Goal: Check status: Check status

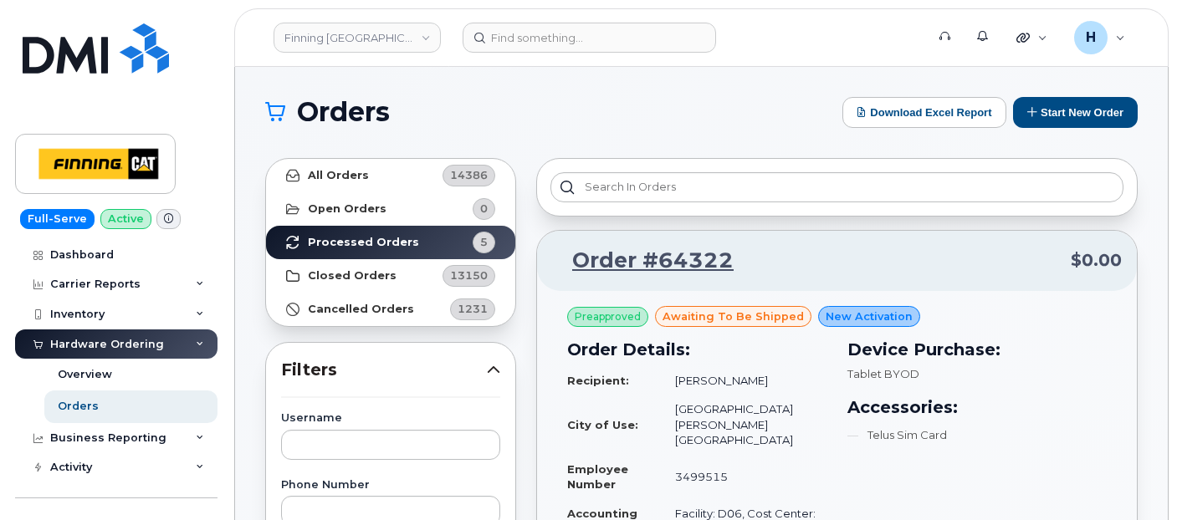
scroll to position [93, 0]
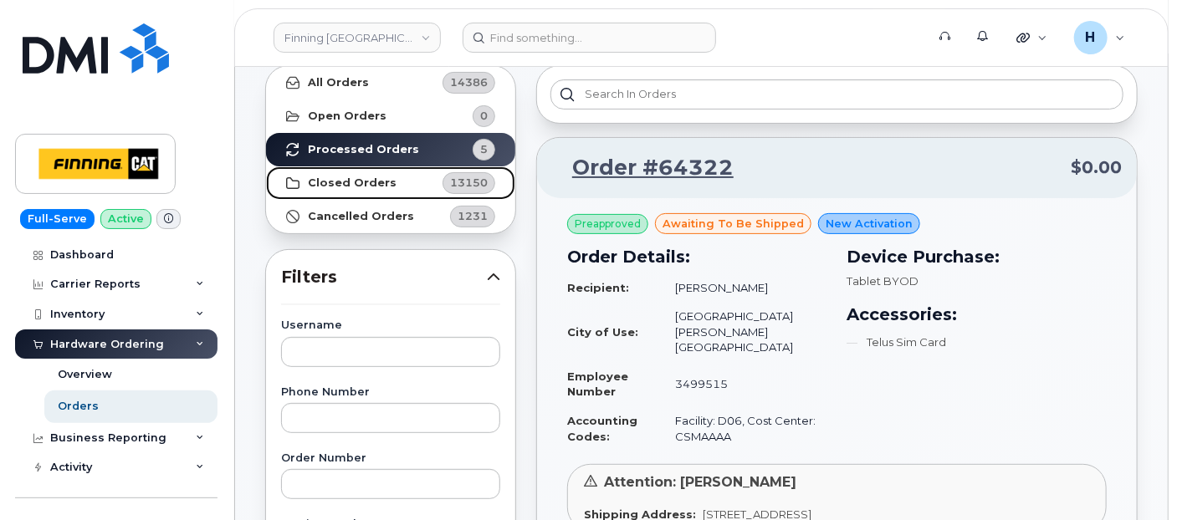
click at [385, 183] on strong "Closed Orders" at bounding box center [352, 182] width 89 height 13
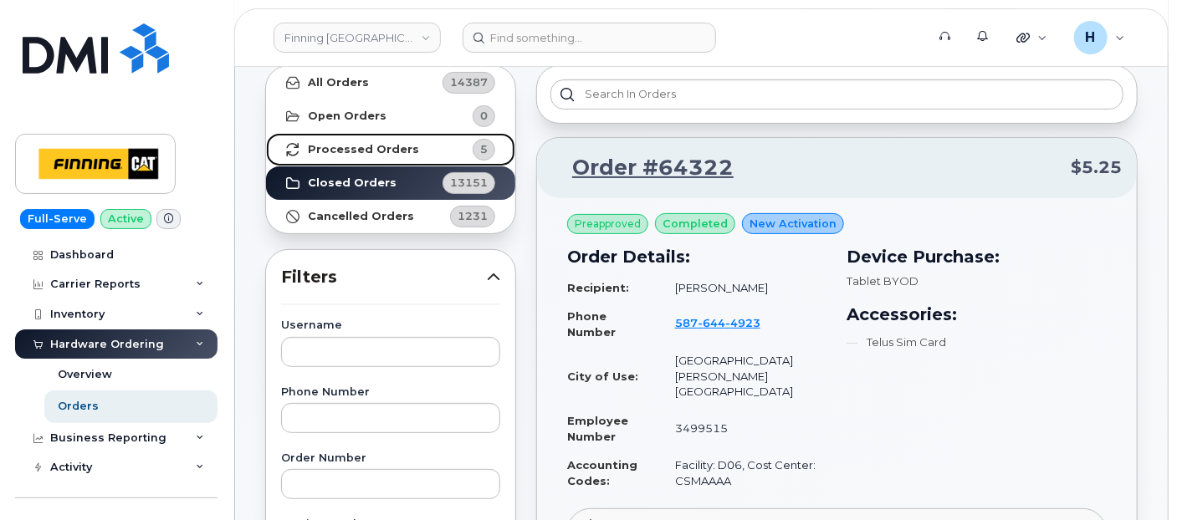
click at [406, 148] on link "Processed Orders 5" at bounding box center [390, 149] width 249 height 33
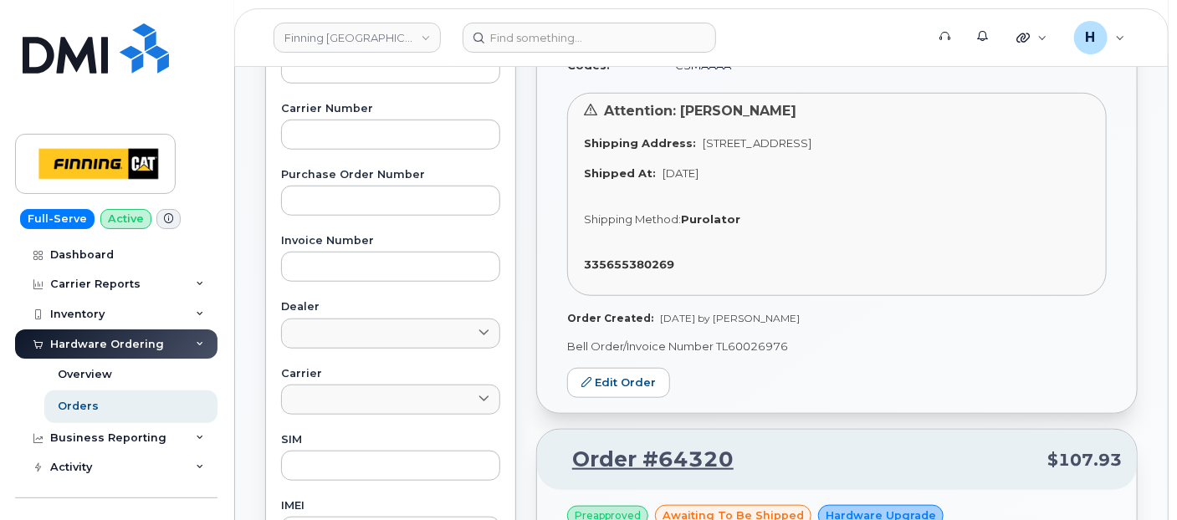
scroll to position [0, 0]
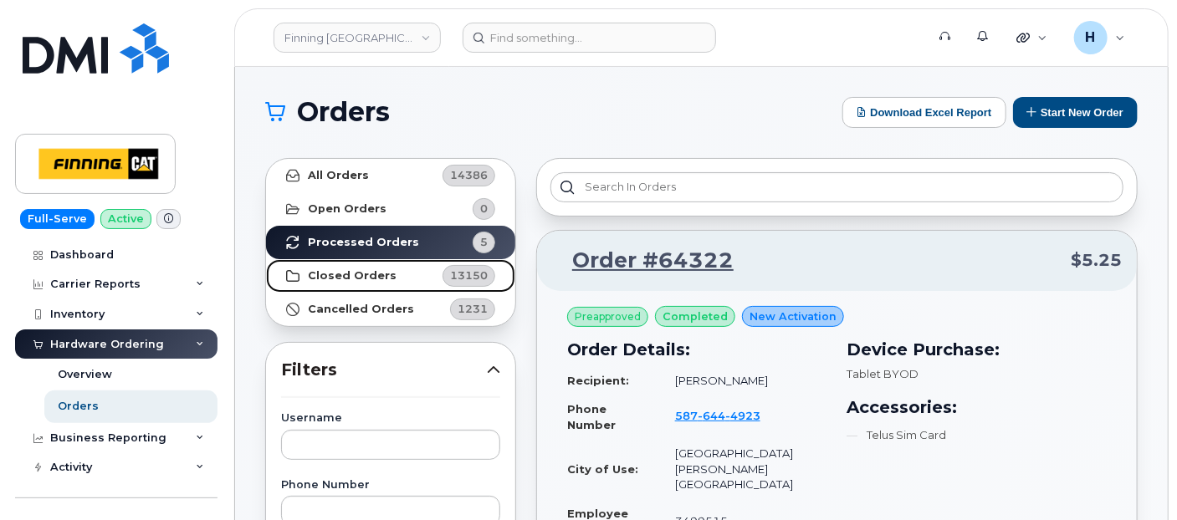
click at [383, 274] on strong "Closed Orders" at bounding box center [352, 275] width 89 height 13
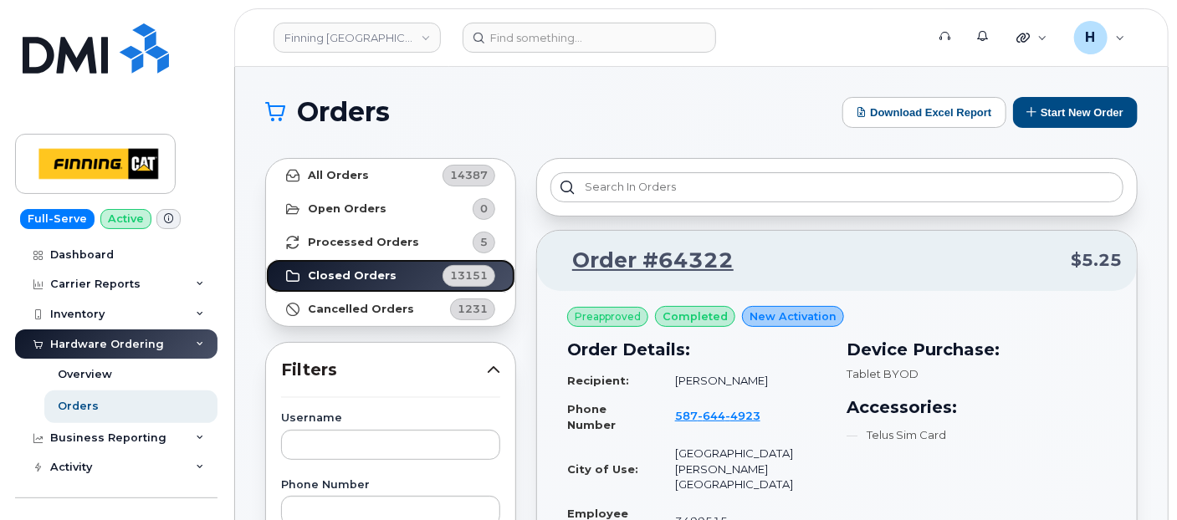
click at [383, 274] on strong "Closed Orders" at bounding box center [352, 275] width 89 height 13
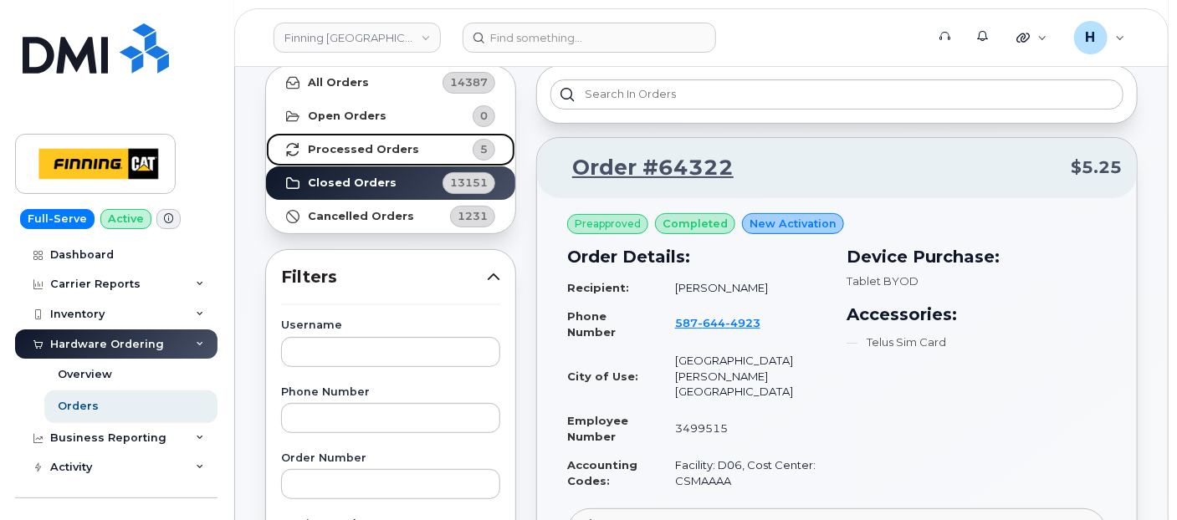
click at [377, 146] on strong "Processed Orders" at bounding box center [363, 149] width 111 height 13
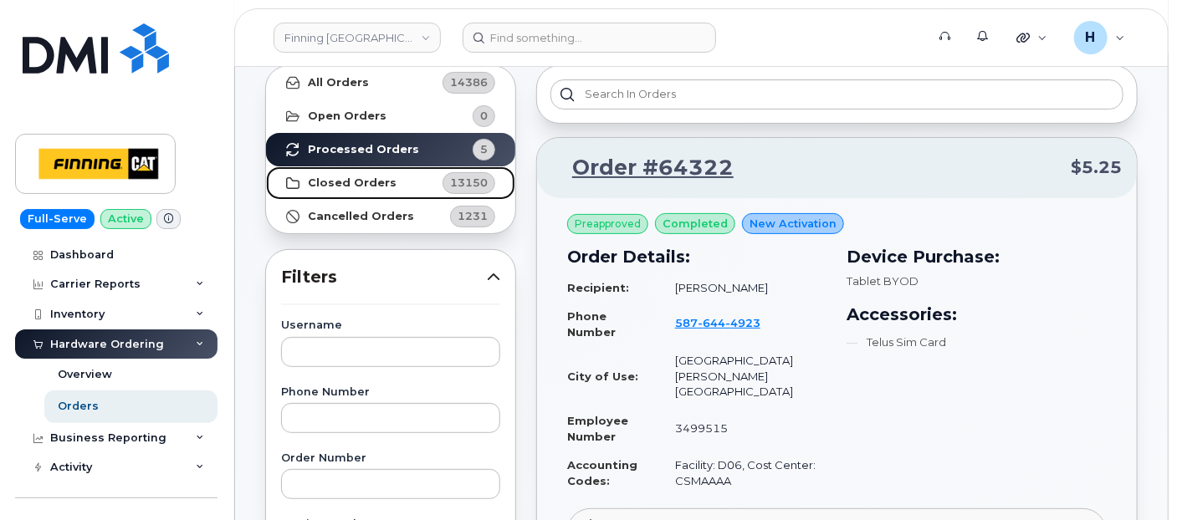
click at [377, 181] on strong "Closed Orders" at bounding box center [352, 182] width 89 height 13
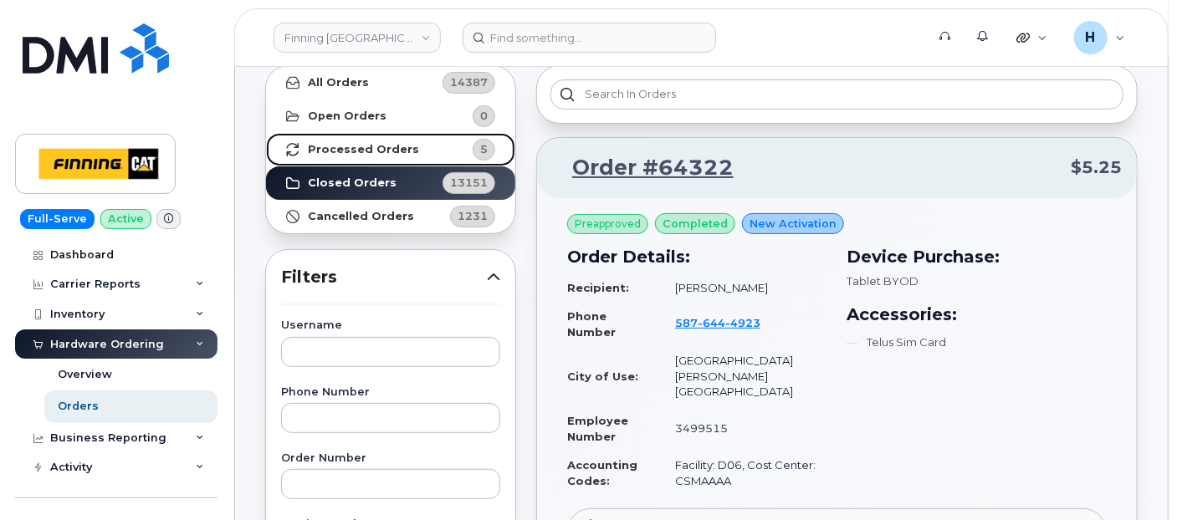
click at [387, 147] on strong "Processed Orders" at bounding box center [363, 149] width 111 height 13
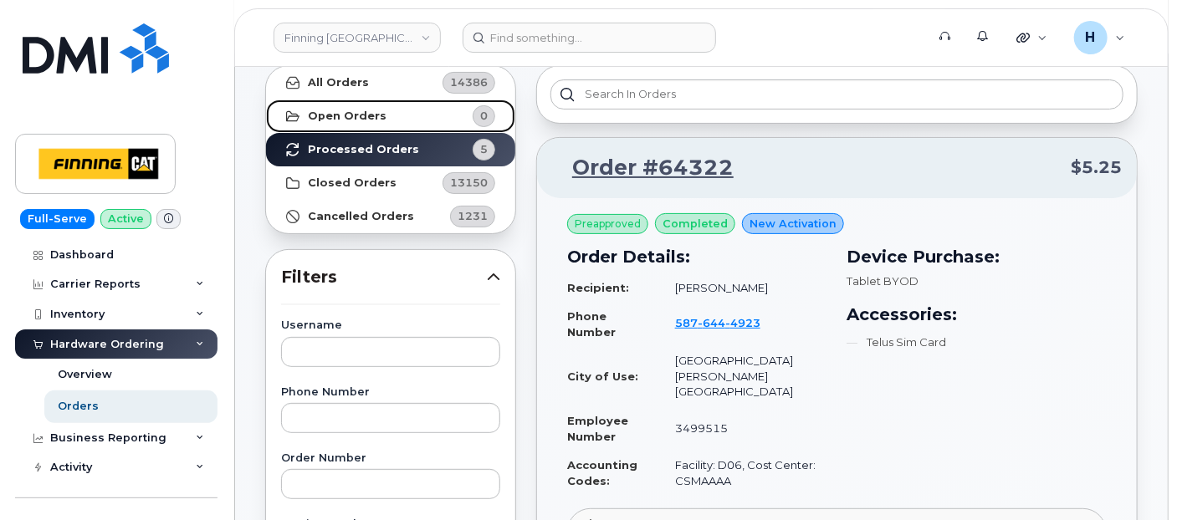
click at [396, 105] on link "Open Orders 0" at bounding box center [390, 116] width 249 height 33
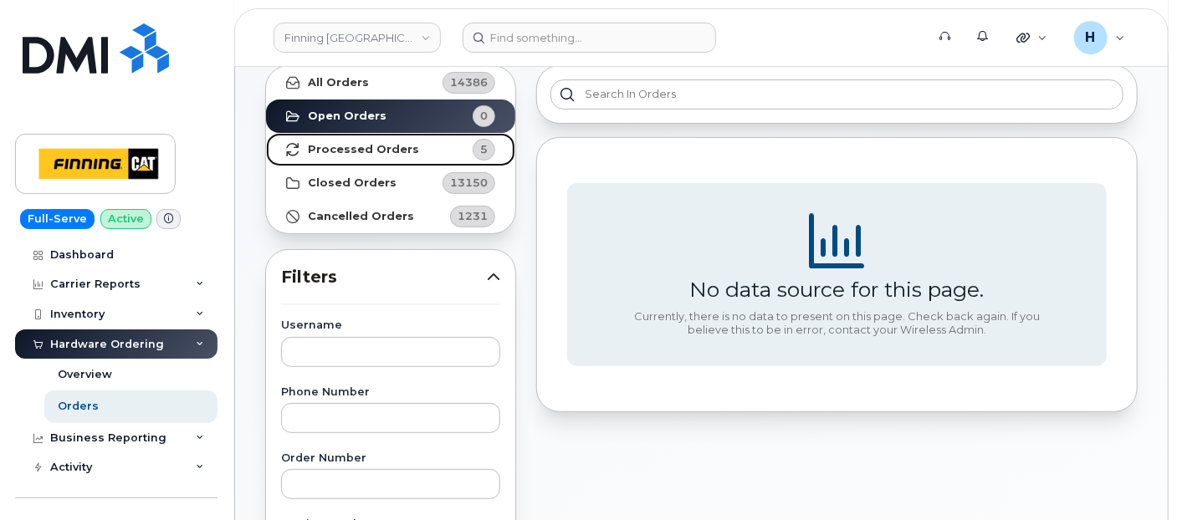
click at [388, 136] on link "Processed Orders 5" at bounding box center [390, 149] width 249 height 33
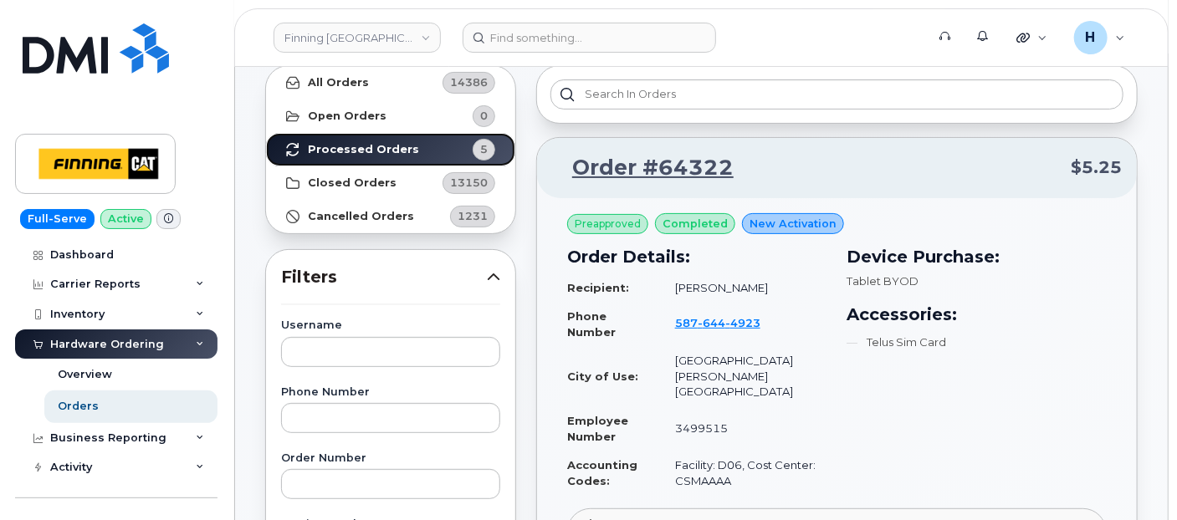
click at [383, 164] on link "Processed Orders 5" at bounding box center [390, 149] width 249 height 33
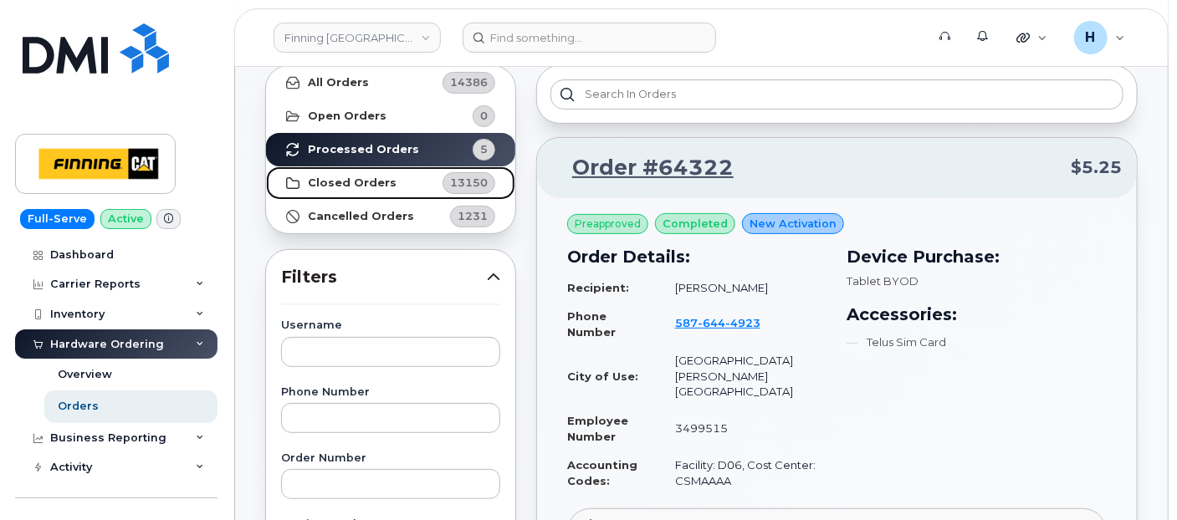
click at [382, 176] on strong "Closed Orders" at bounding box center [352, 182] width 89 height 13
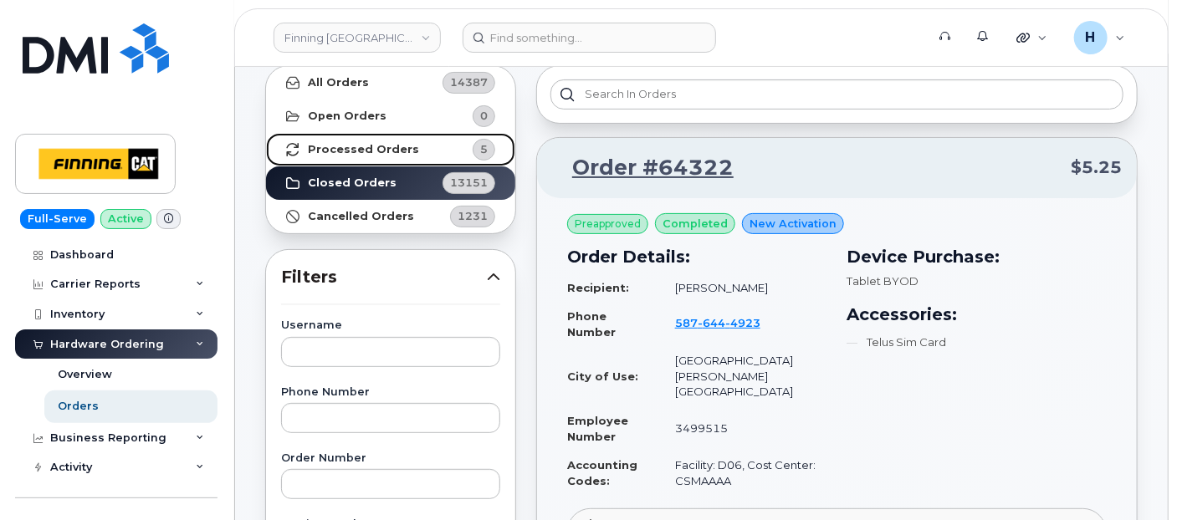
click at [401, 150] on strong "Processed Orders" at bounding box center [363, 149] width 111 height 13
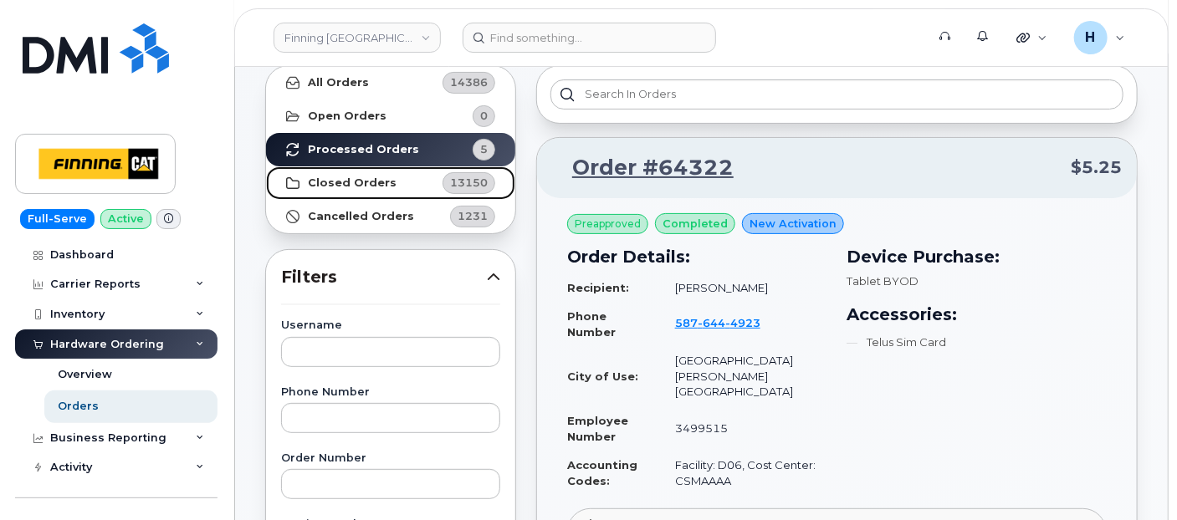
click at [407, 183] on link "Closed Orders 13150" at bounding box center [390, 182] width 249 height 33
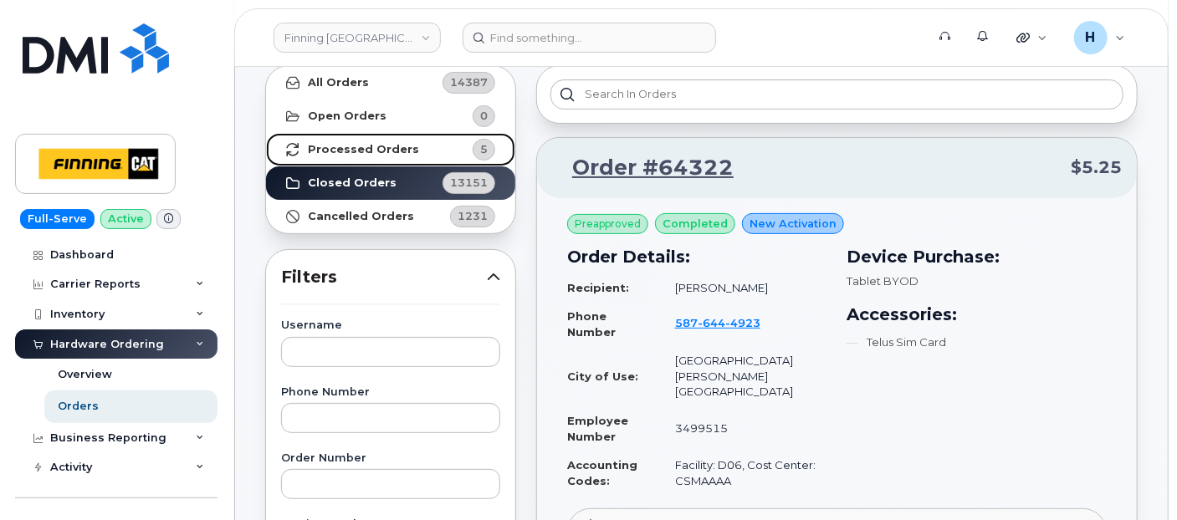
click at [380, 151] on strong "Processed Orders" at bounding box center [363, 149] width 111 height 13
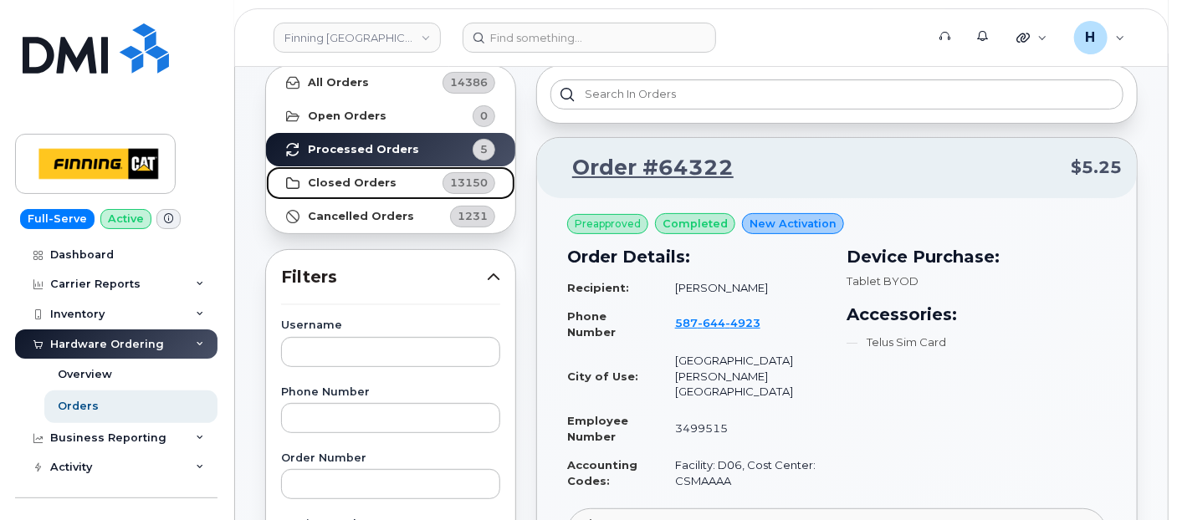
click at [376, 176] on strong "Closed Orders" at bounding box center [352, 182] width 89 height 13
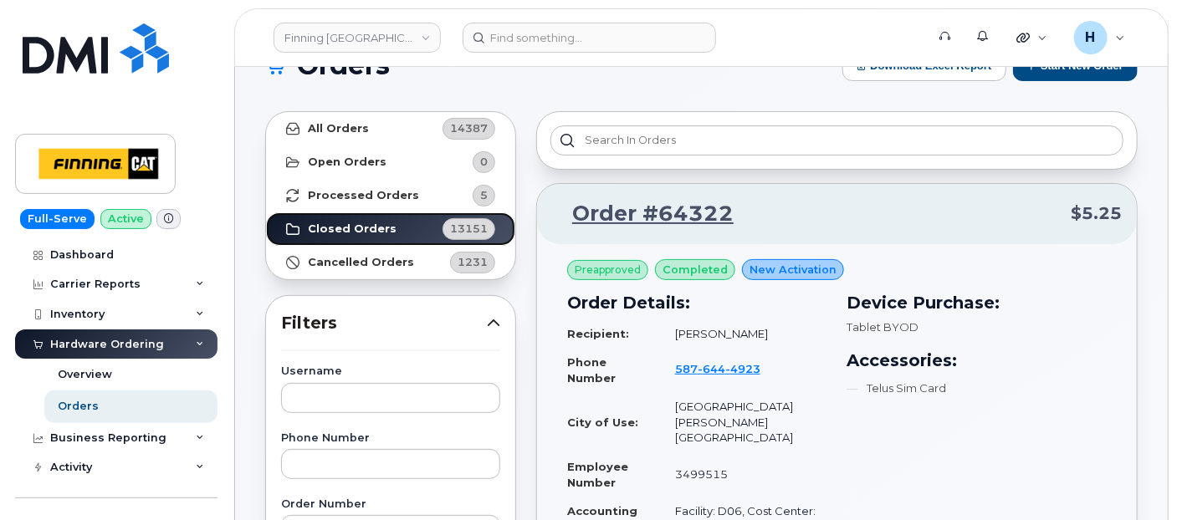
scroll to position [0, 0]
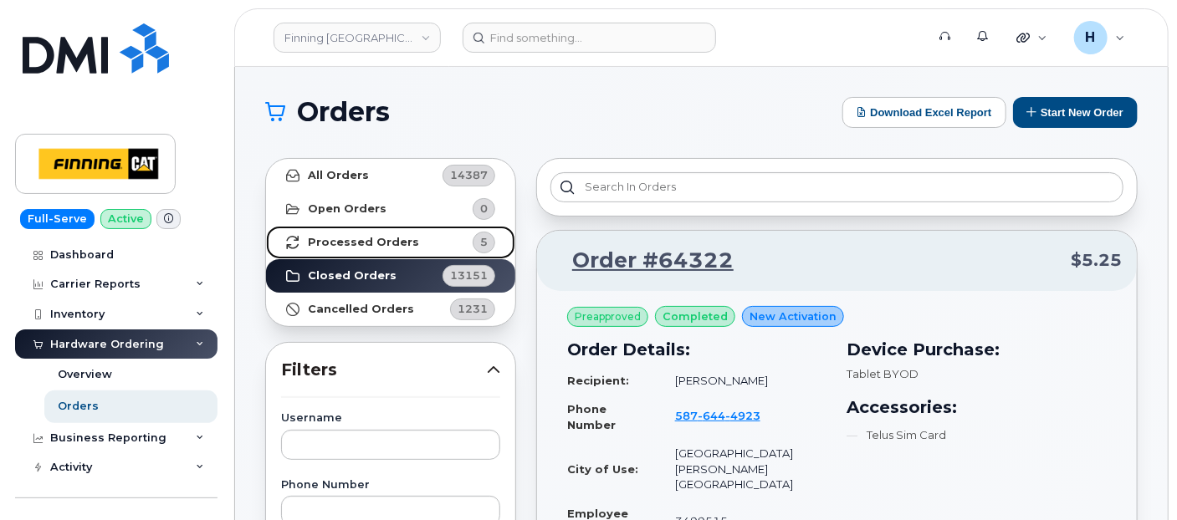
click at [386, 232] on link "Processed Orders 5" at bounding box center [390, 242] width 249 height 33
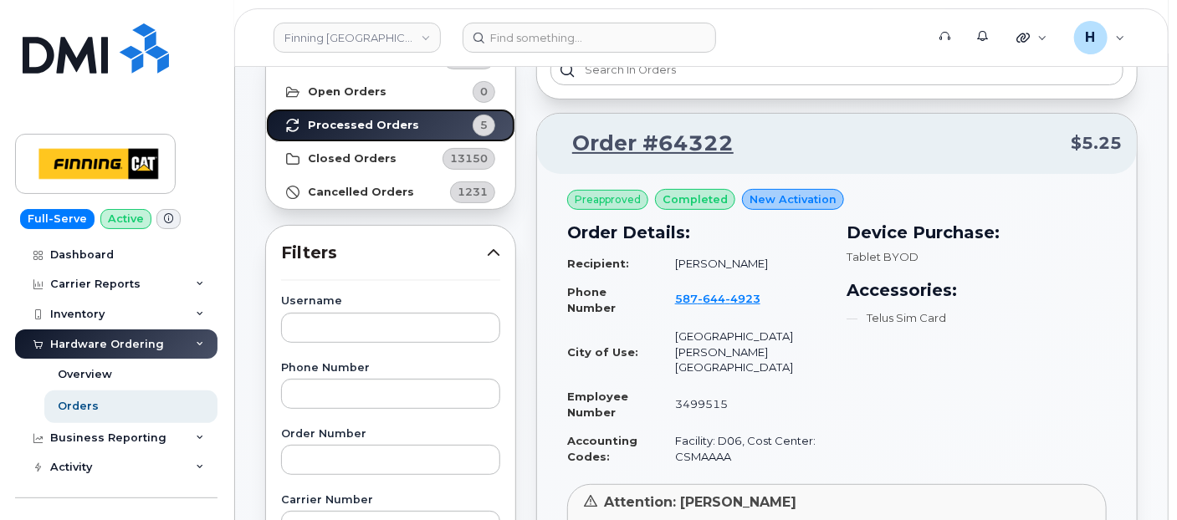
scroll to position [371, 0]
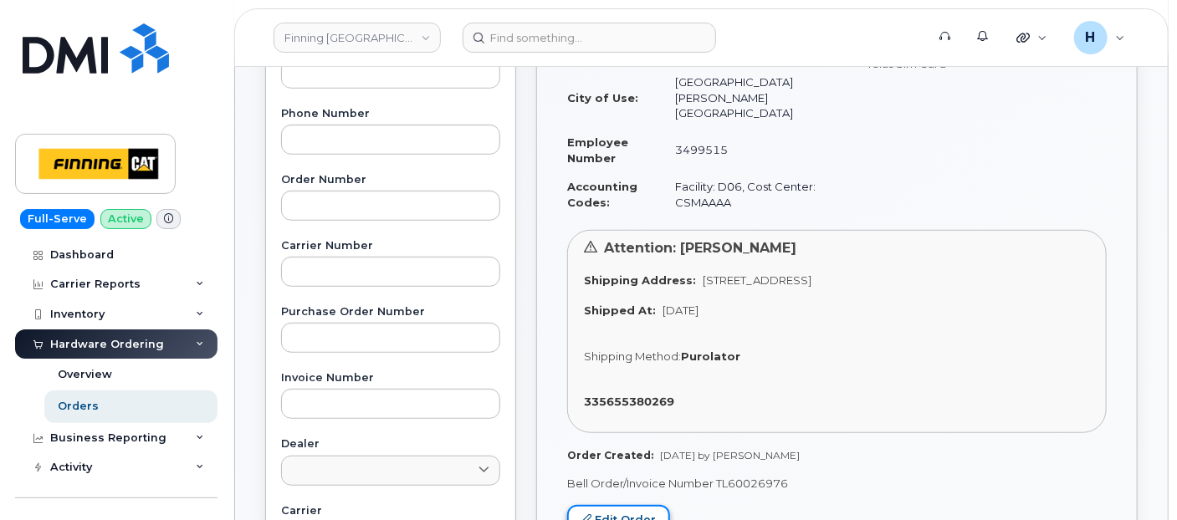
click at [592, 505] on link "Edit Order" at bounding box center [618, 520] width 103 height 31
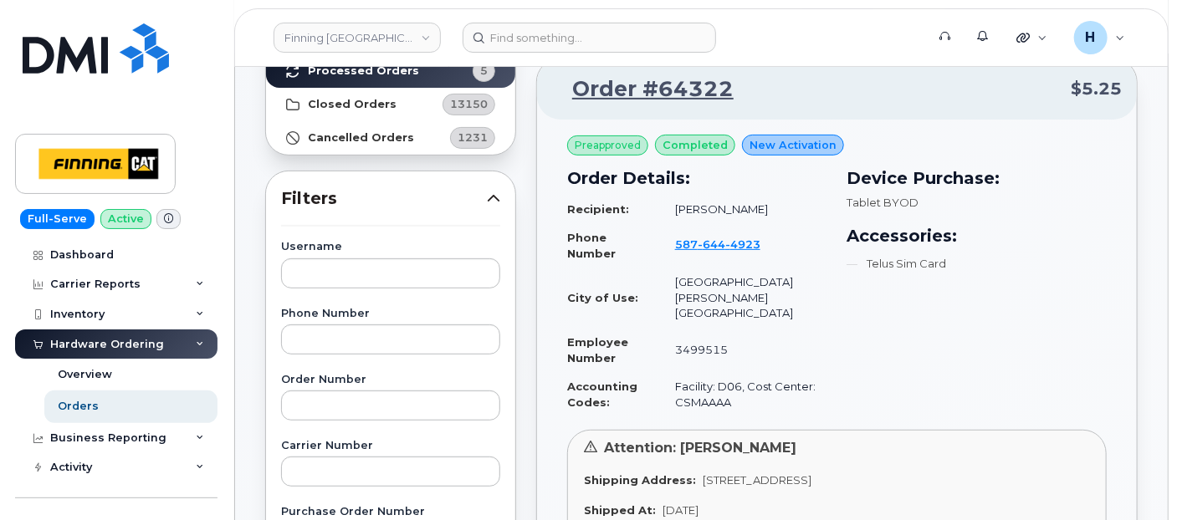
scroll to position [93, 0]
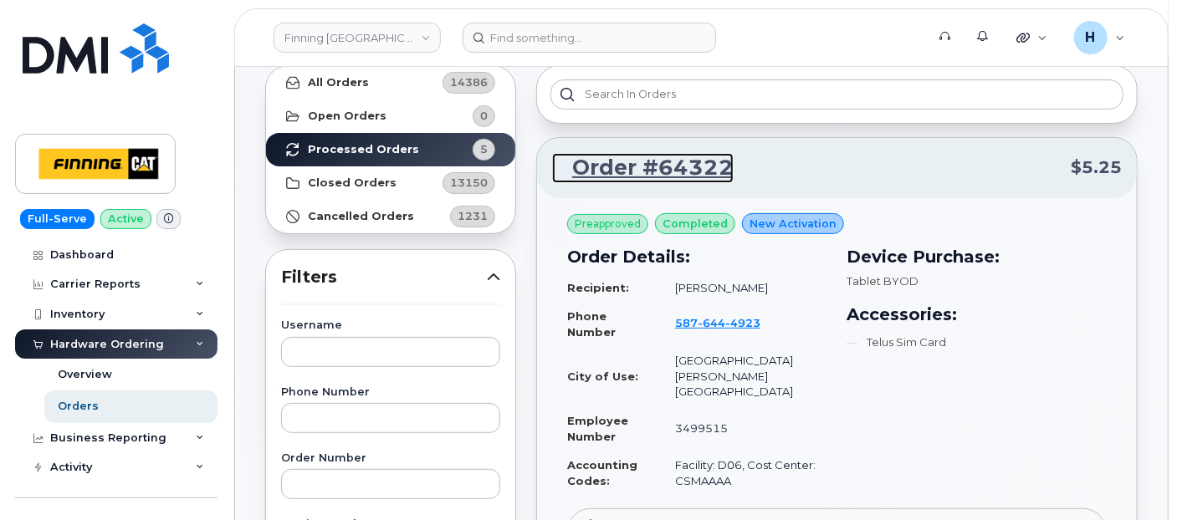
click at [636, 169] on link "Order #64322" at bounding box center [643, 168] width 182 height 30
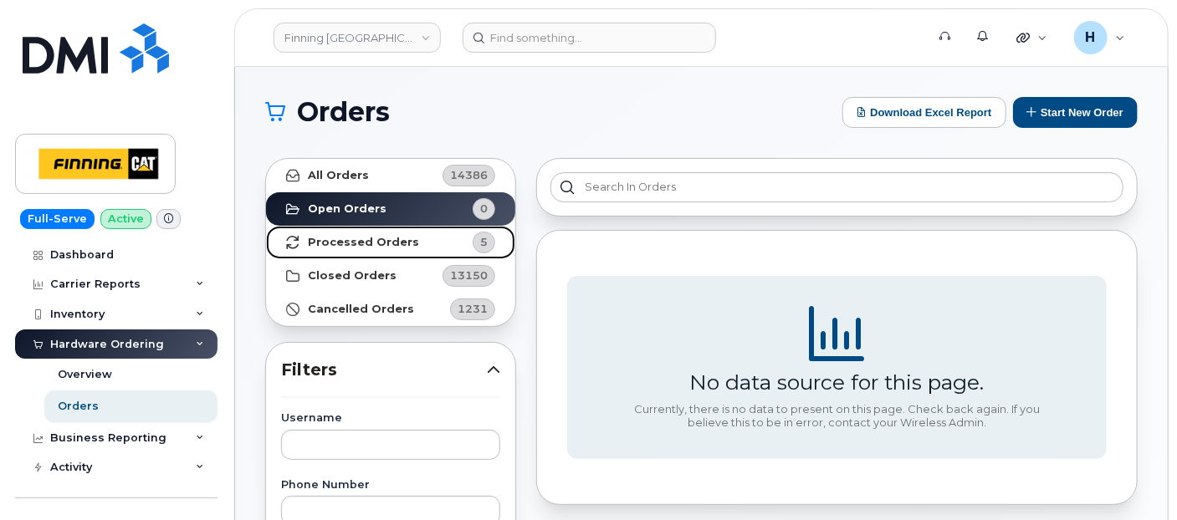
click at [358, 226] on link "Processed Orders 5" at bounding box center [390, 242] width 249 height 33
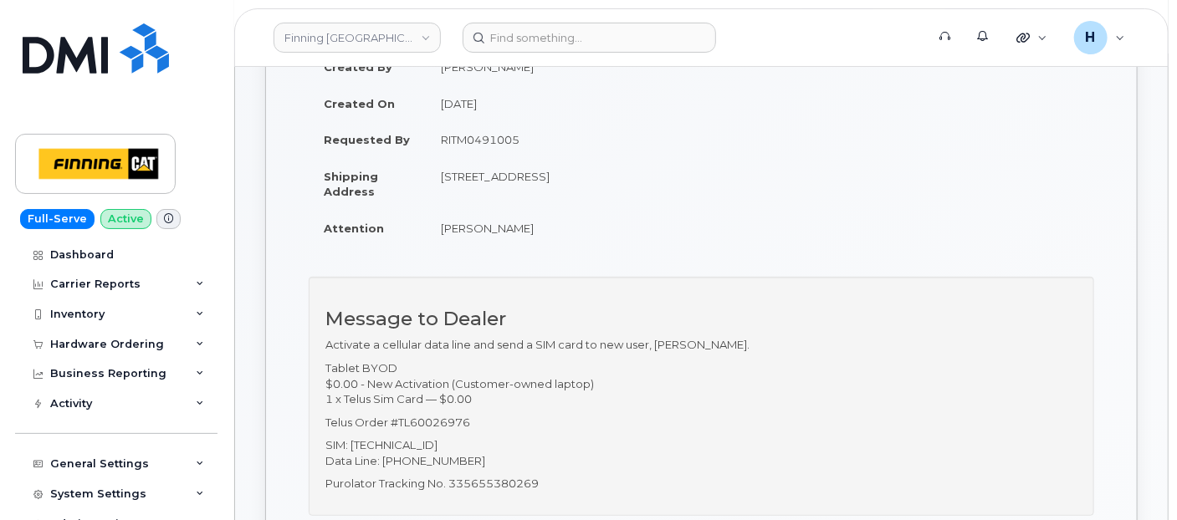
scroll to position [279, 0]
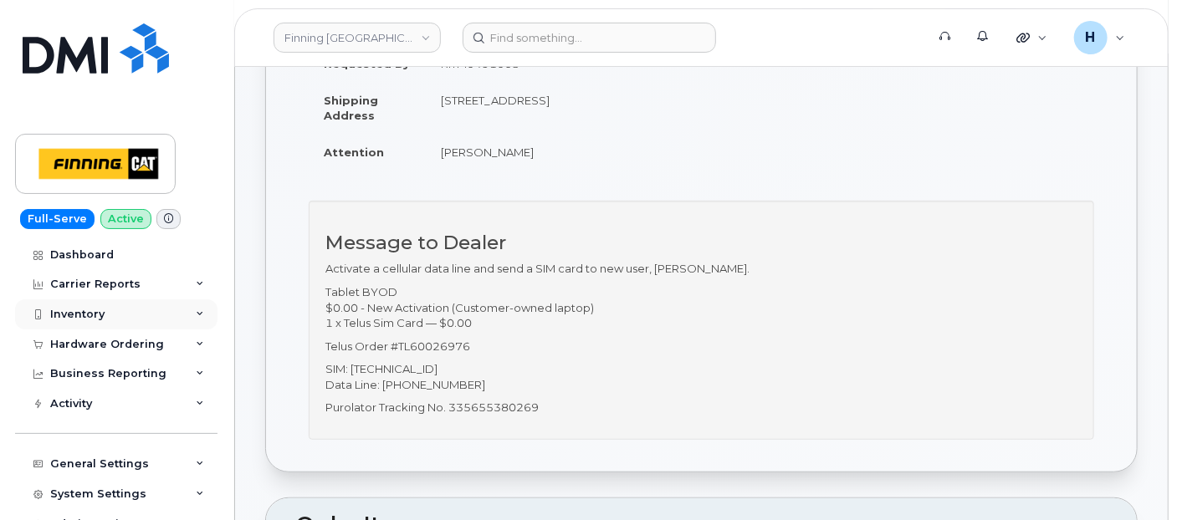
click at [62, 325] on div "Inventory" at bounding box center [116, 314] width 202 height 30
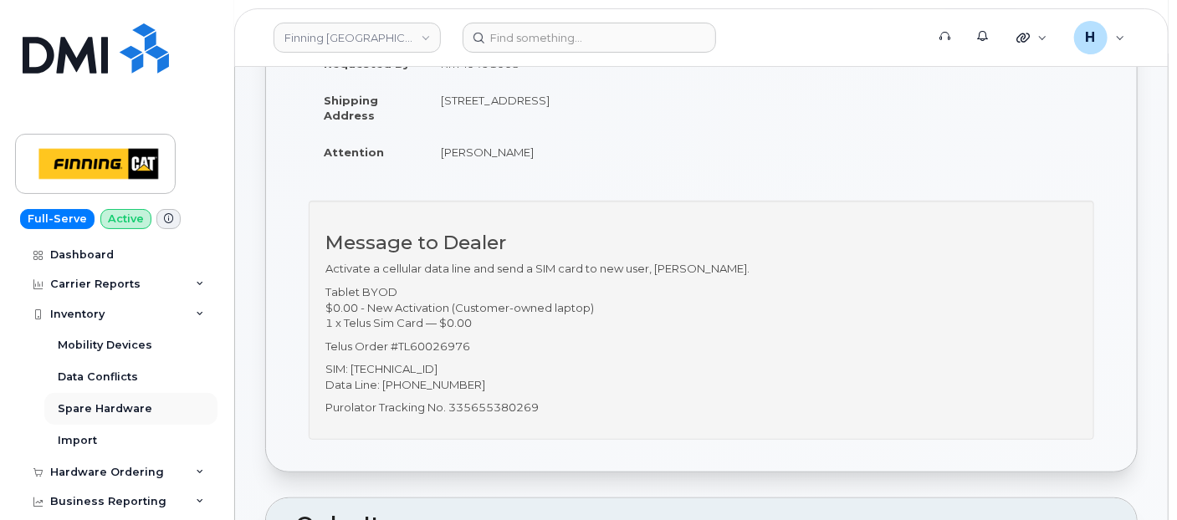
scroll to position [186, 0]
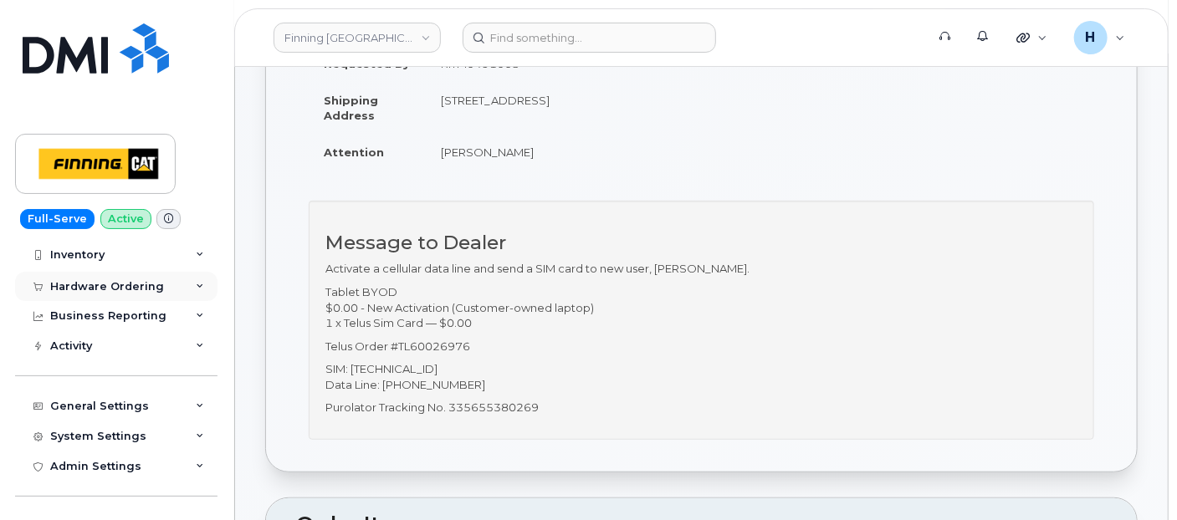
click at [78, 289] on div "Hardware Ordering" at bounding box center [107, 286] width 114 height 13
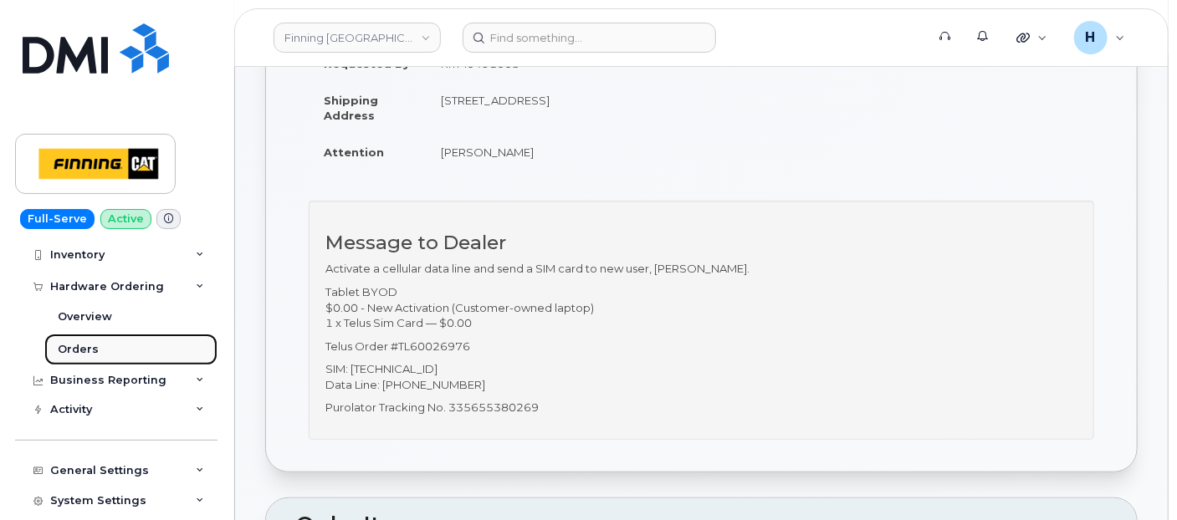
click at [63, 351] on div "Orders" at bounding box center [78, 349] width 41 height 15
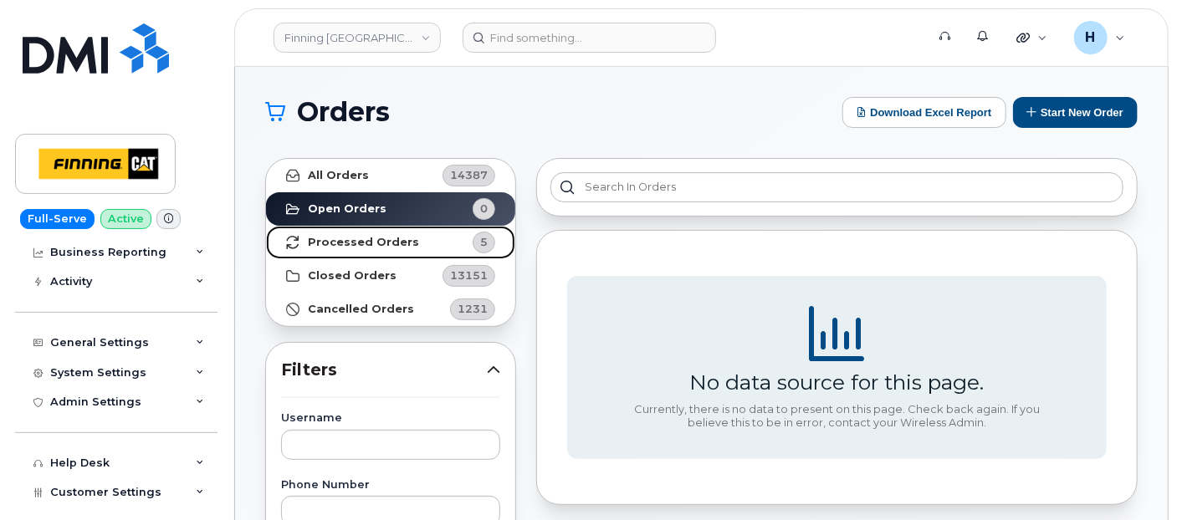
click at [465, 241] on span "5" at bounding box center [470, 243] width 50 height 22
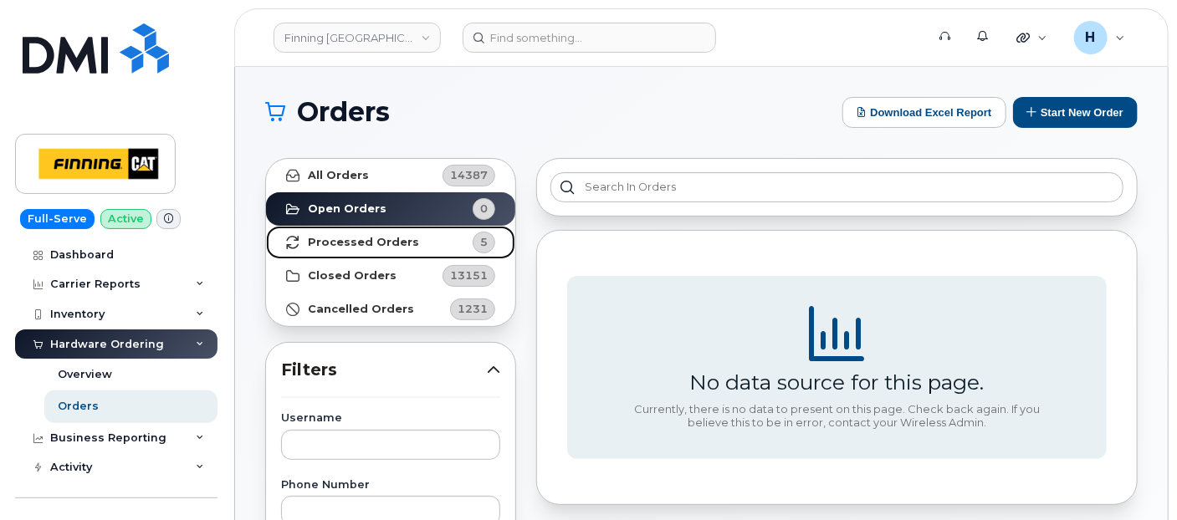
click at [355, 236] on strong "Processed Orders" at bounding box center [363, 242] width 111 height 13
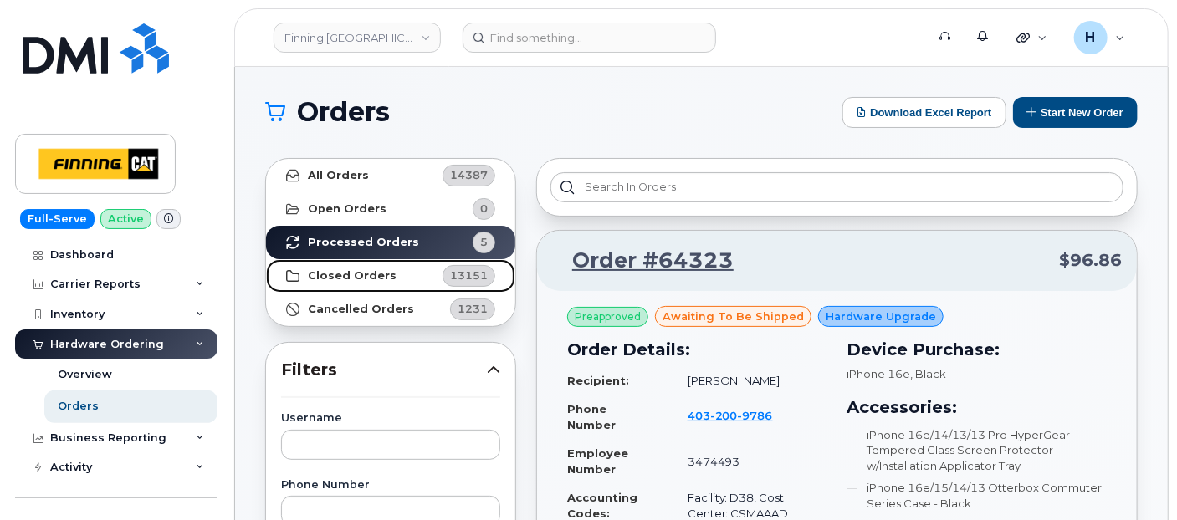
click at [371, 263] on link "Closed Orders 13151" at bounding box center [390, 275] width 249 height 33
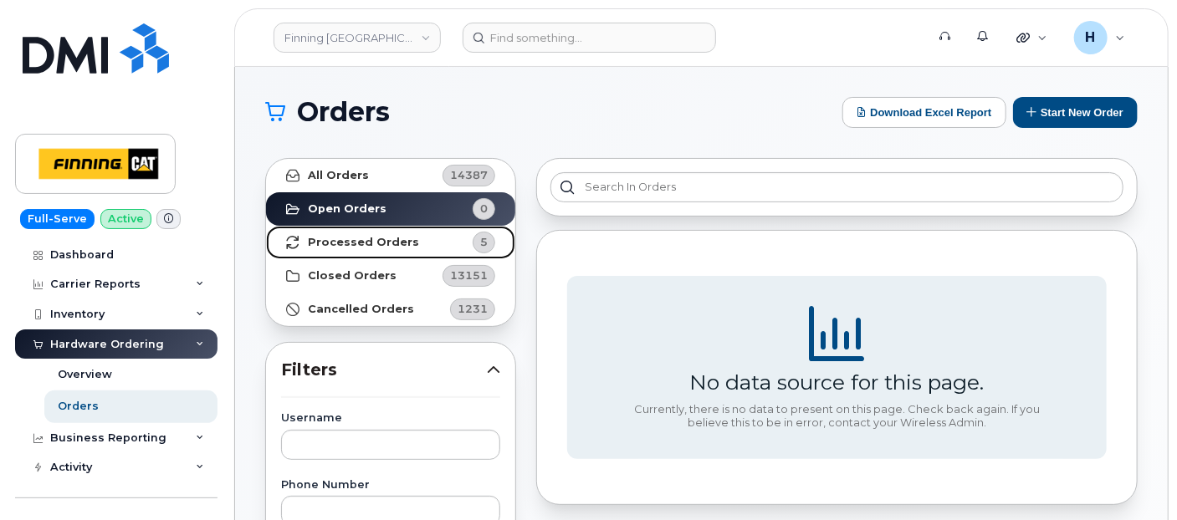
click at [418, 243] on link "Processed Orders 5" at bounding box center [390, 242] width 249 height 33
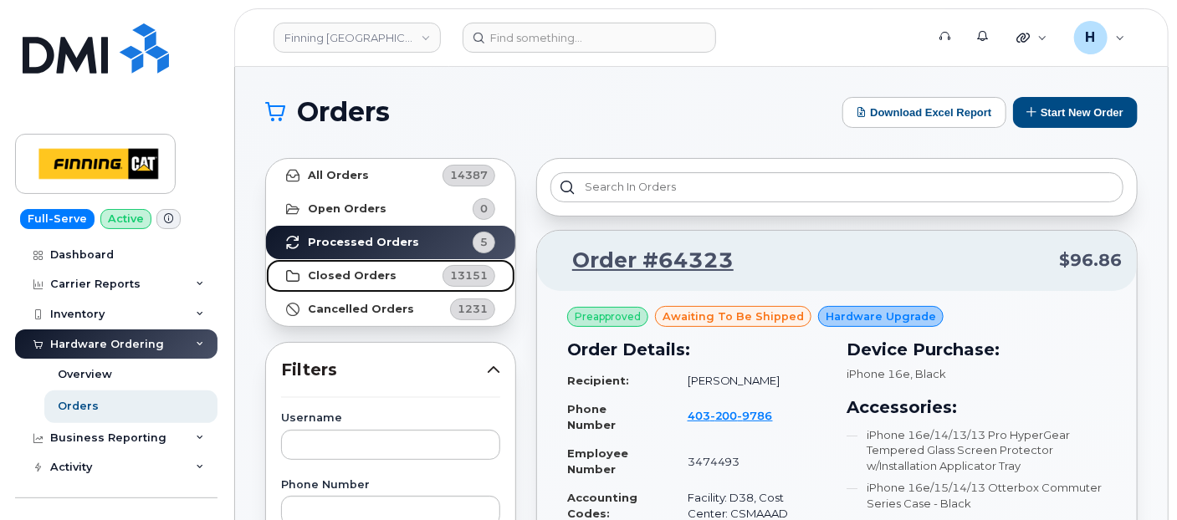
click at [351, 262] on link "Closed Orders 13151" at bounding box center [390, 275] width 249 height 33
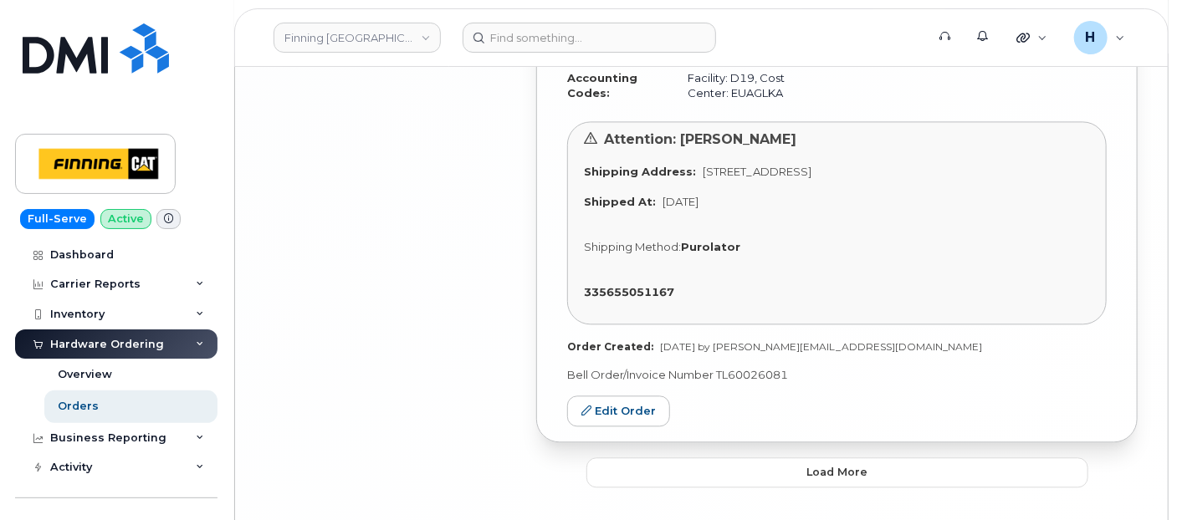
scroll to position [4477, 0]
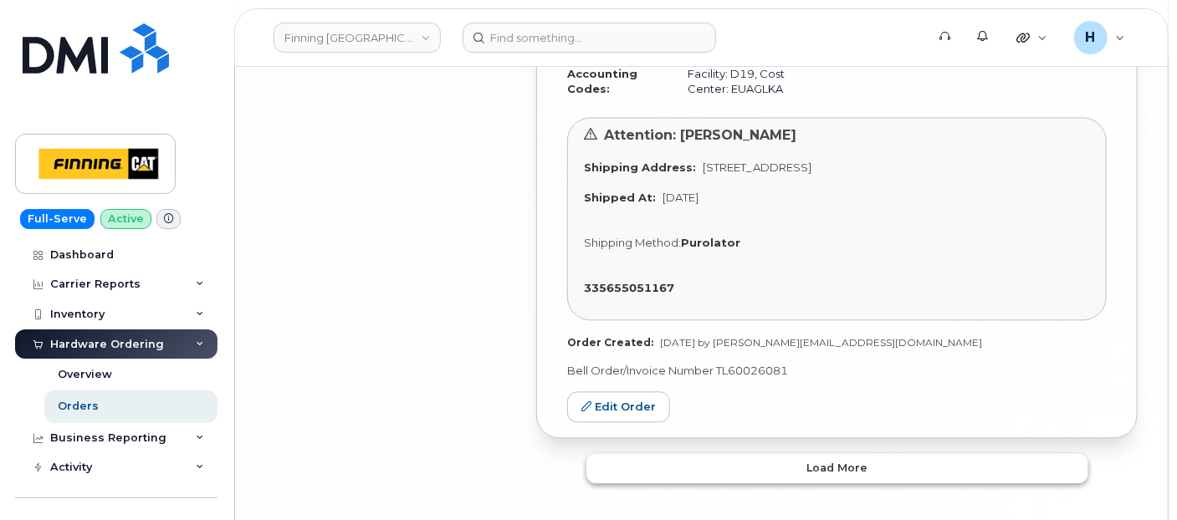
click at [637, 453] on button "Load more" at bounding box center [837, 468] width 502 height 30
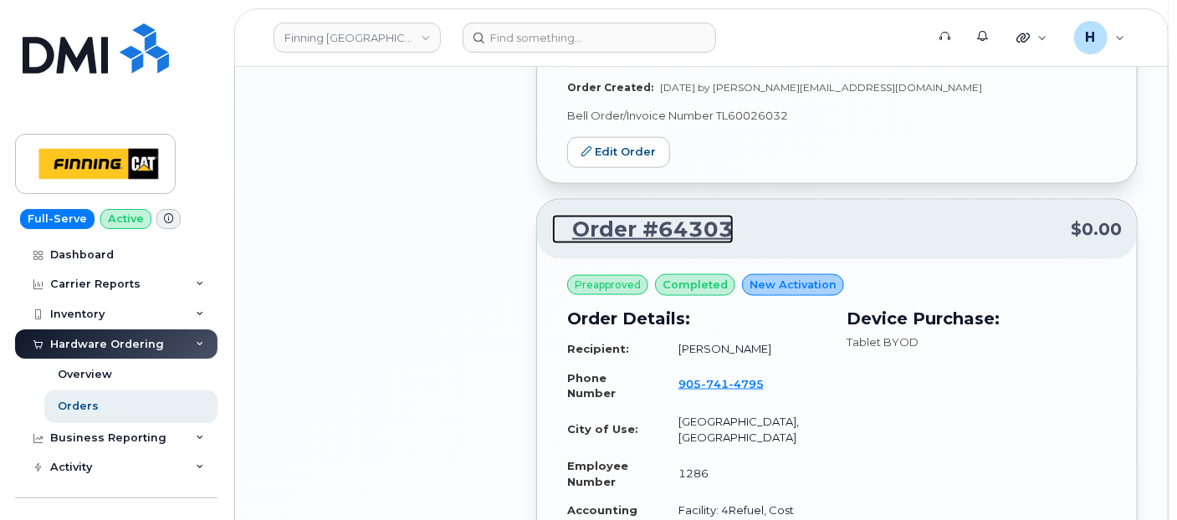
scroll to position [6708, 0]
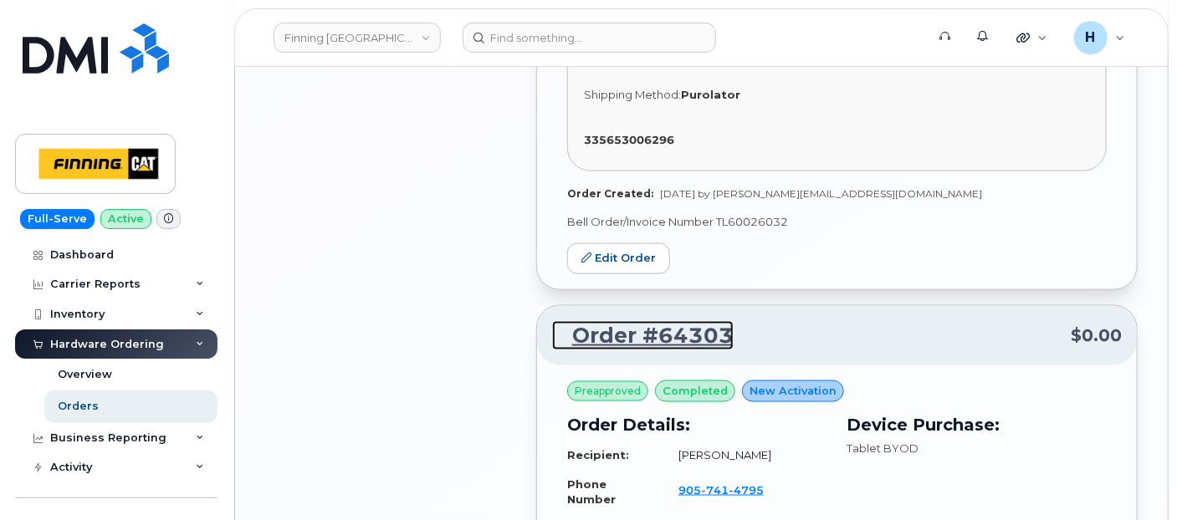
click at [676, 321] on link "Order #64303" at bounding box center [643, 336] width 182 height 30
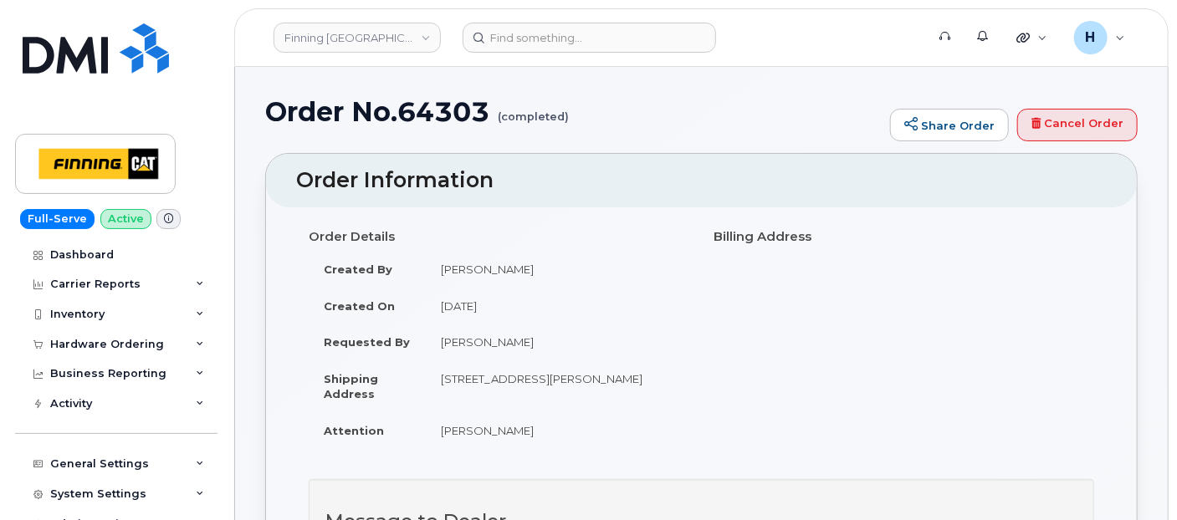
drag, startPoint x: 420, startPoint y: 429, endPoint x: 535, endPoint y: 433, distance: 115.5
click at [535, 433] on tr "Attention [PERSON_NAME]" at bounding box center [499, 430] width 381 height 37
copy tr "[PERSON_NAME]"
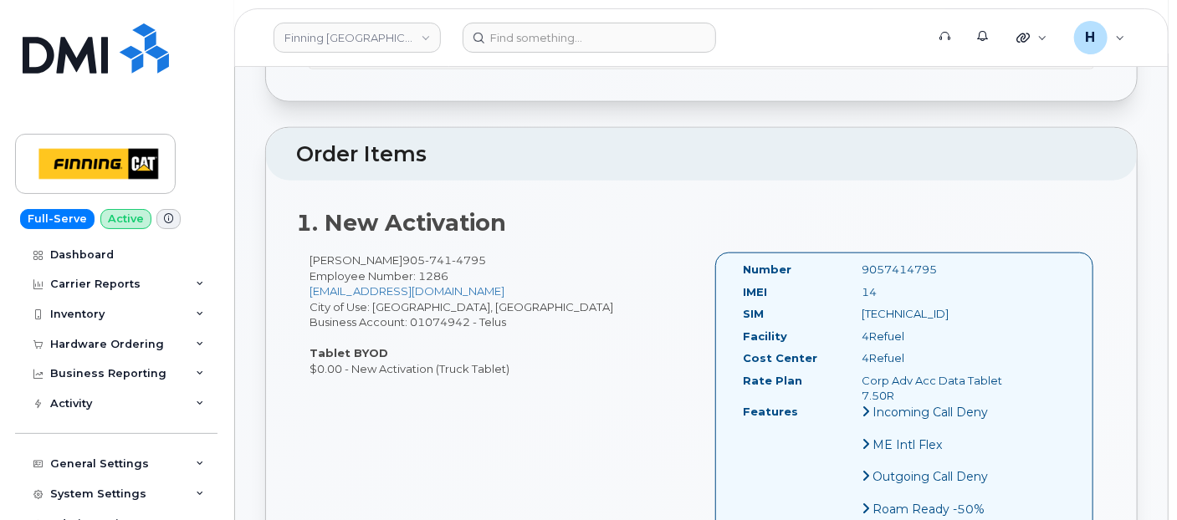
scroll to position [929, 0]
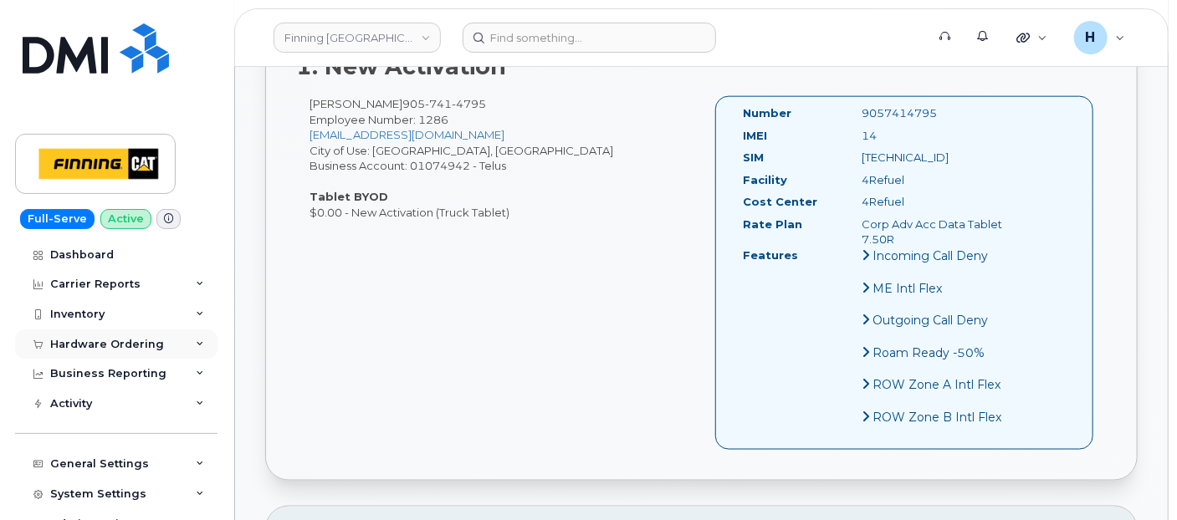
click at [131, 340] on div "Hardware Ordering" at bounding box center [107, 344] width 114 height 13
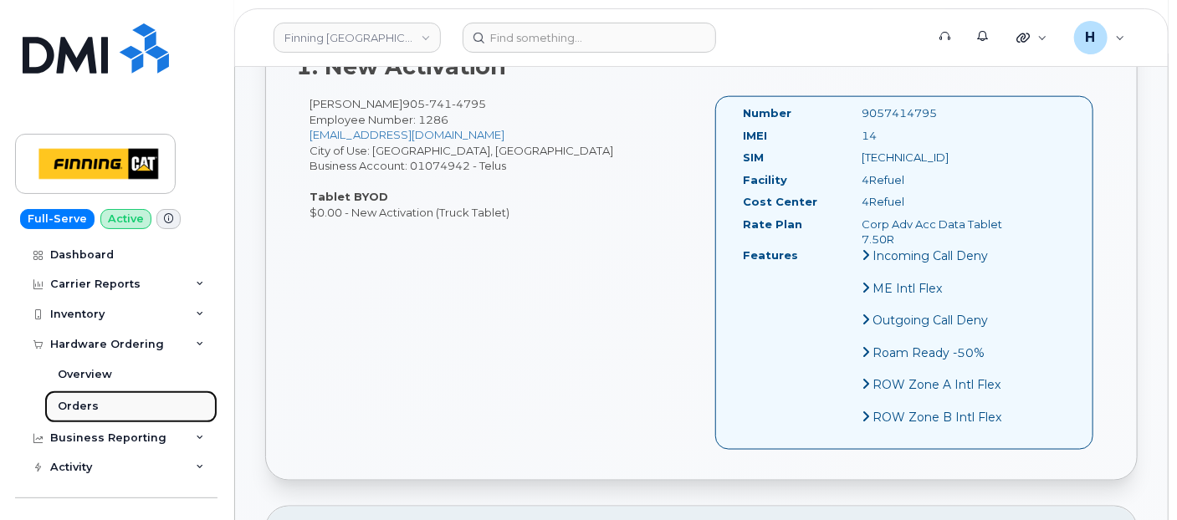
click at [113, 400] on link "Orders" at bounding box center [130, 407] width 173 height 32
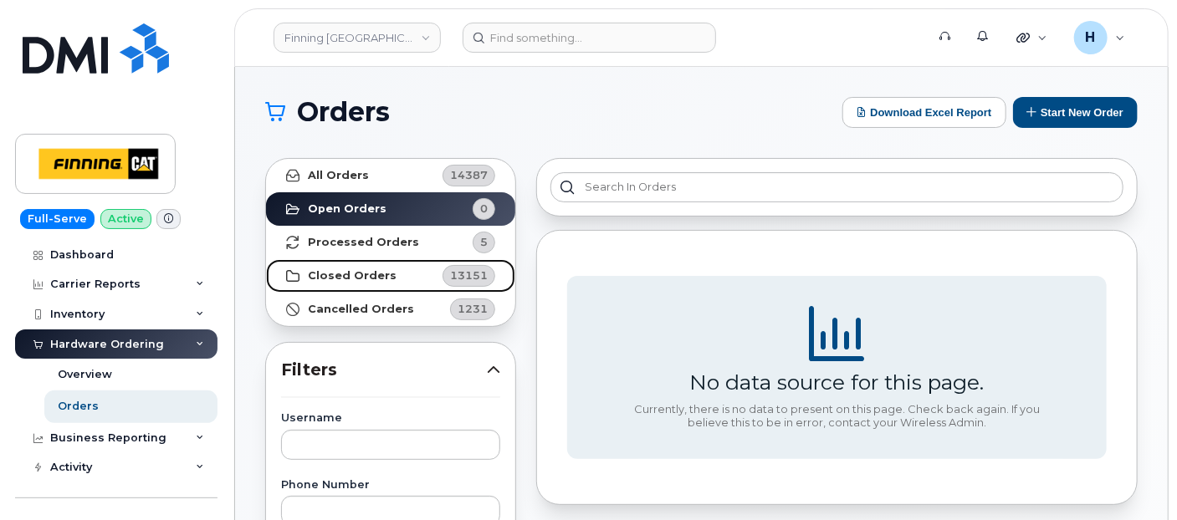
click at [347, 275] on strong "Closed Orders" at bounding box center [352, 275] width 89 height 13
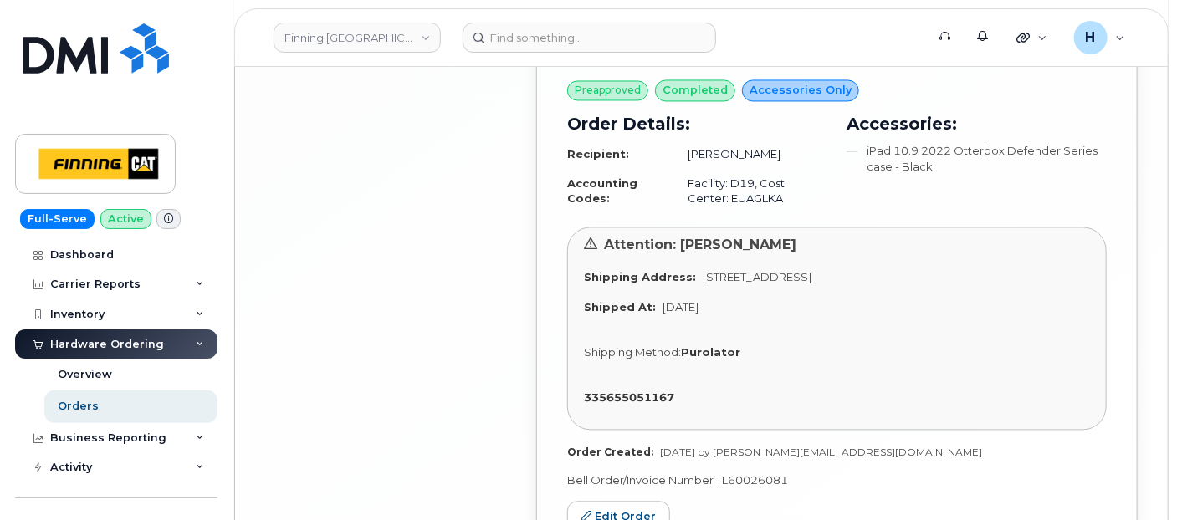
scroll to position [4477, 0]
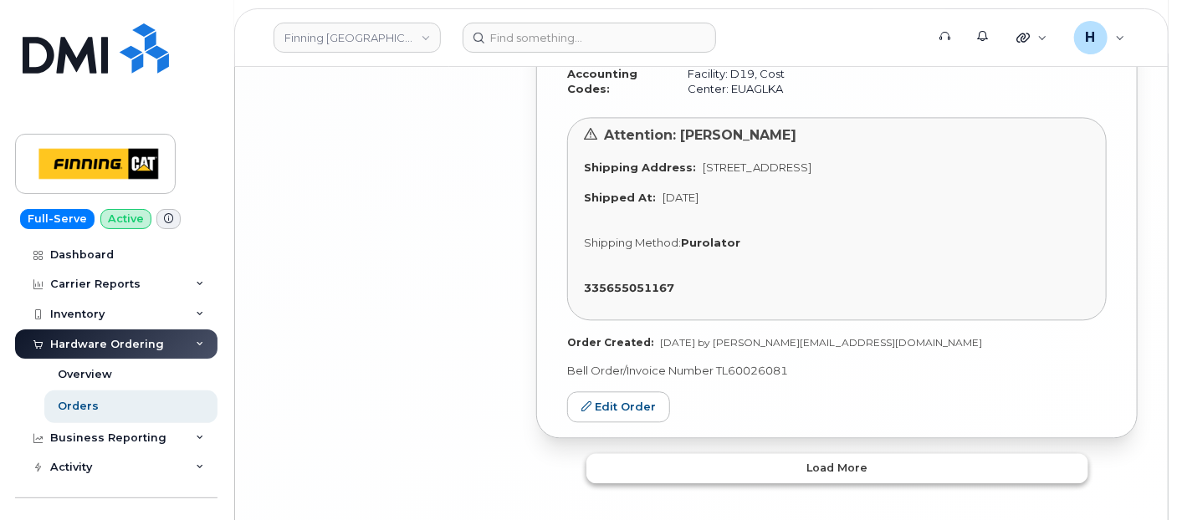
click at [699, 453] on button "Load more" at bounding box center [837, 468] width 502 height 30
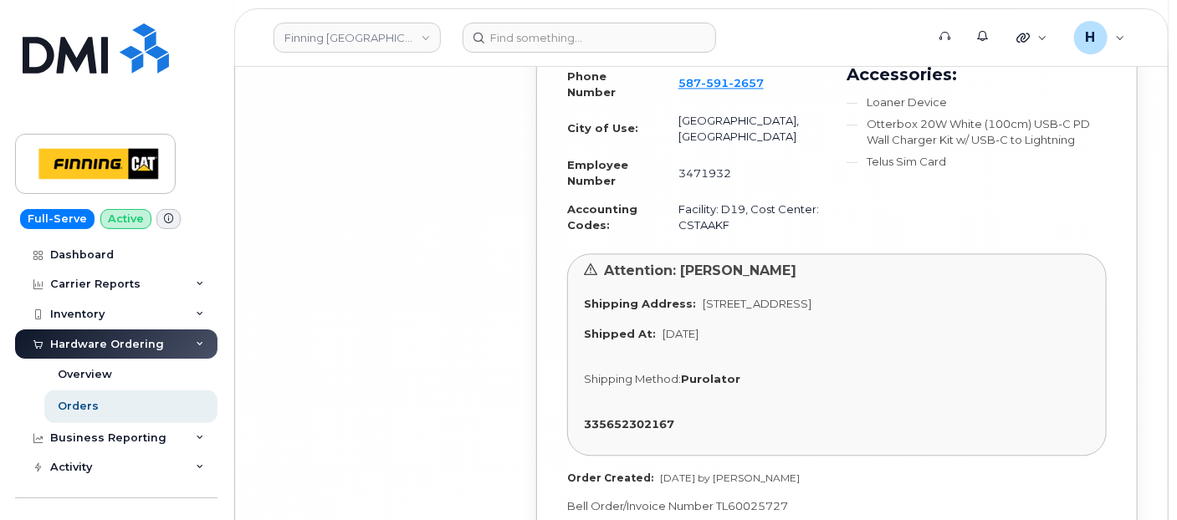
scroll to position [10252, 0]
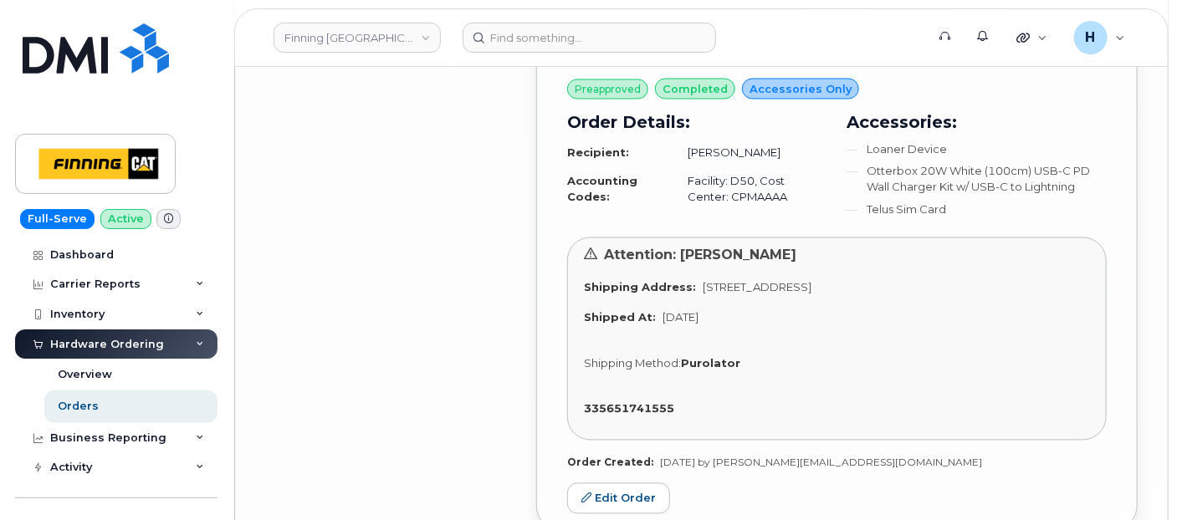
scroll to position [13040, 0]
